Goal: Transaction & Acquisition: Purchase product/service

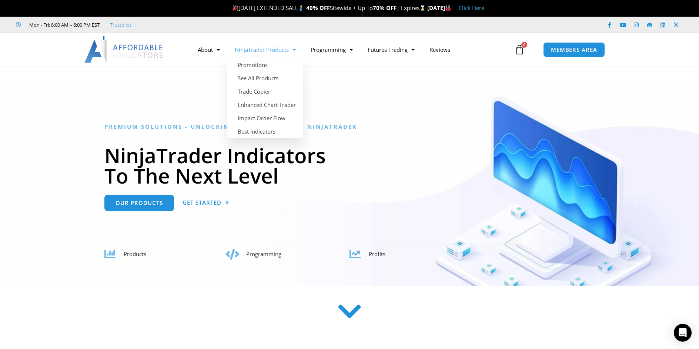
click at [294, 49] on span "Menu" at bounding box center [292, 49] width 7 height 13
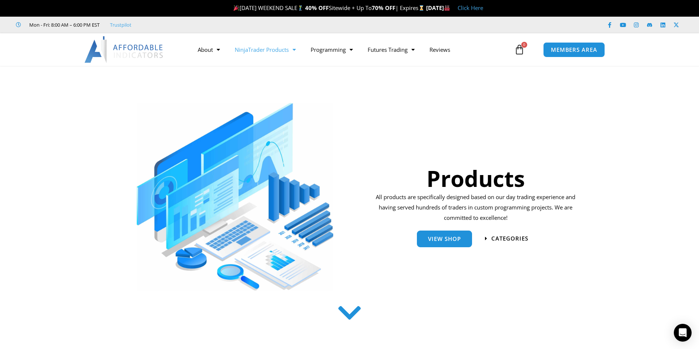
click at [294, 50] on span "Menu" at bounding box center [292, 49] width 7 height 13
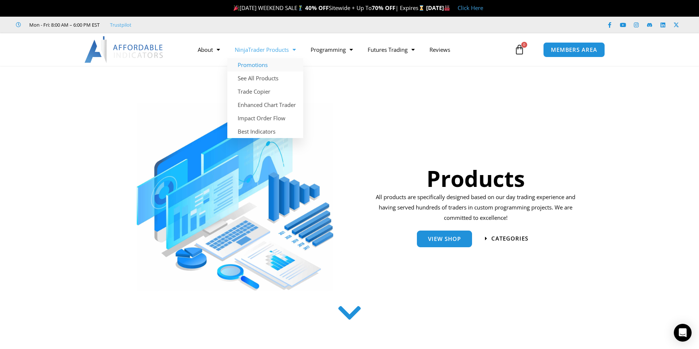
click at [262, 63] on link "Promotions" at bounding box center [265, 64] width 76 height 13
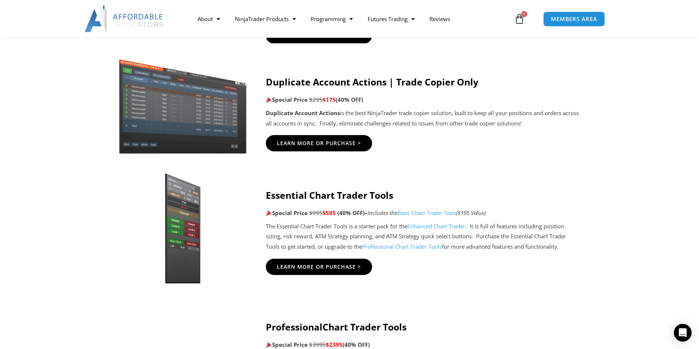
scroll to position [555, 0]
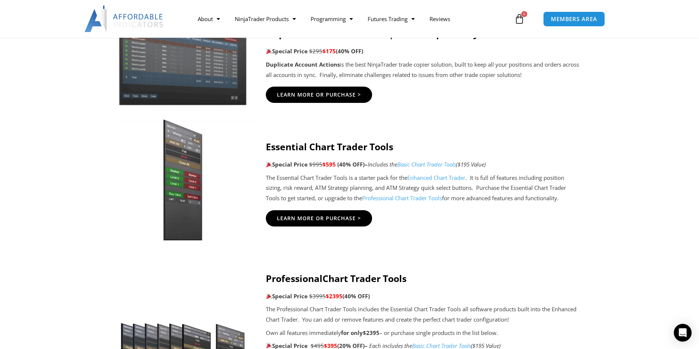
click at [177, 178] on img at bounding box center [183, 180] width 142 height 122
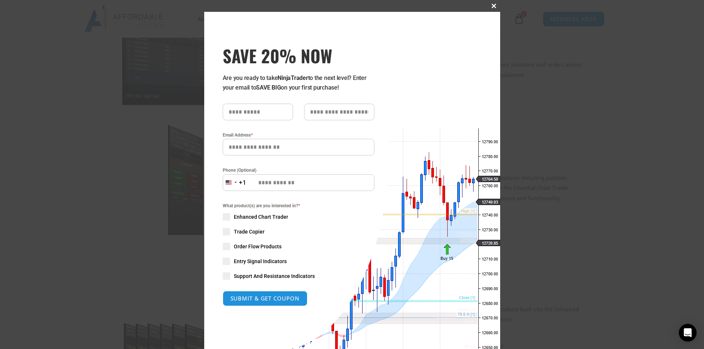
click at [489, 5] on span at bounding box center [495, 6] width 12 height 4
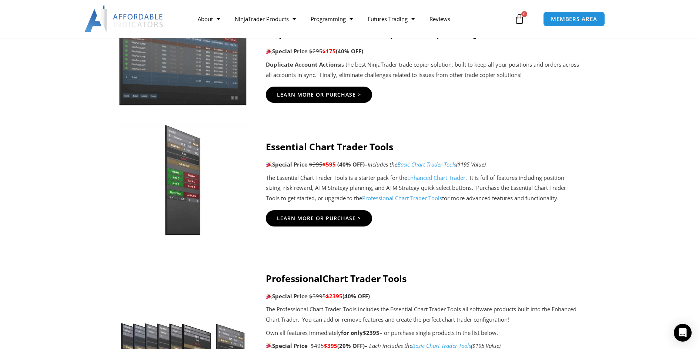
click at [326, 172] on div "Essential Chart Trader Tools Special Price $995 $595 (40% OFF) – Includes the B…" at bounding box center [423, 172] width 315 height 63
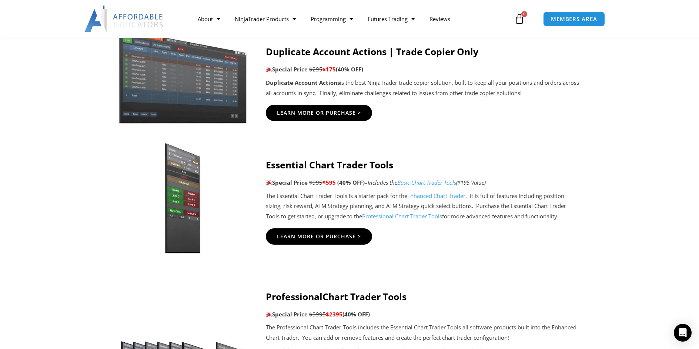
scroll to position [518, 0]
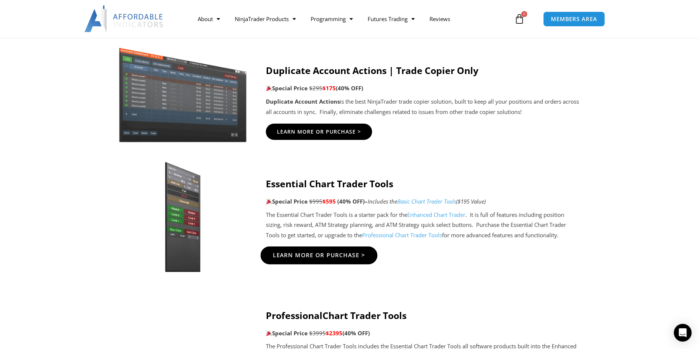
click at [322, 255] on span "Learn More Or Purchase >" at bounding box center [319, 255] width 93 height 6
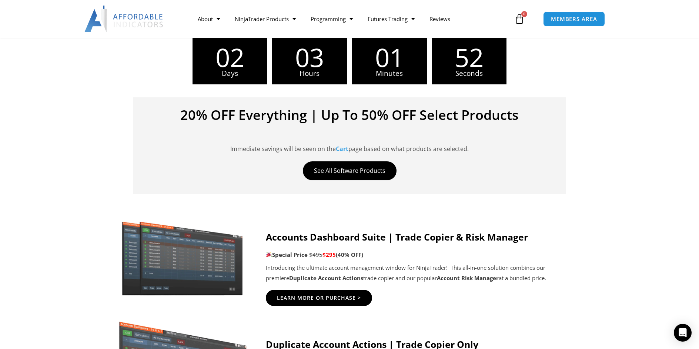
scroll to position [259, 0]
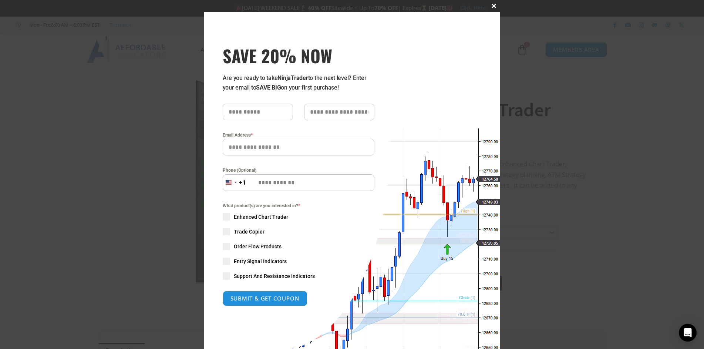
click at [489, 7] on span at bounding box center [495, 6] width 12 height 4
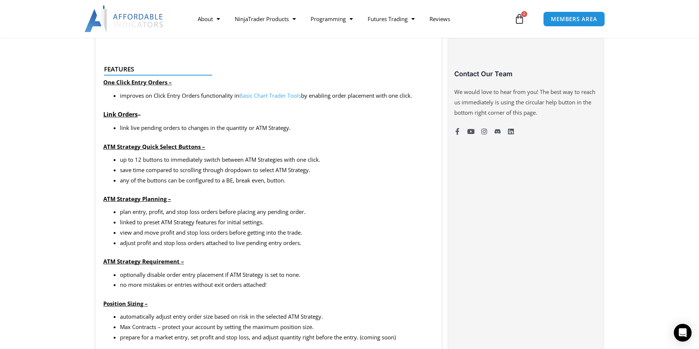
scroll to position [555, 0]
